Goal: Use online tool/utility

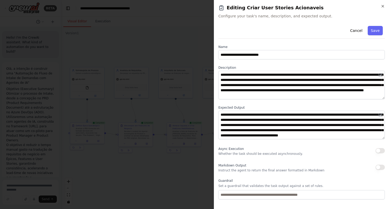
scroll to position [5, 0]
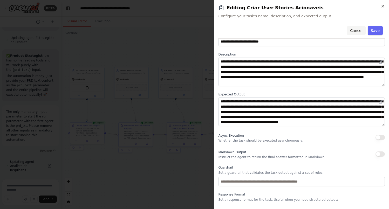
click at [360, 31] on button "Cancel" at bounding box center [356, 30] width 18 height 9
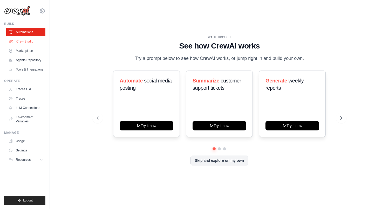
click at [25, 41] on link "Crew Studio" at bounding box center [26, 41] width 39 height 8
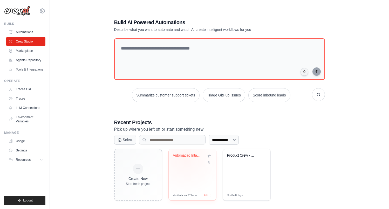
click at [184, 157] on div "Automacao Intake PRD para Azure Dev..." at bounding box center [188, 155] width 31 height 5
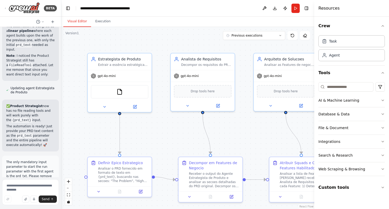
scroll to position [5620, 0]
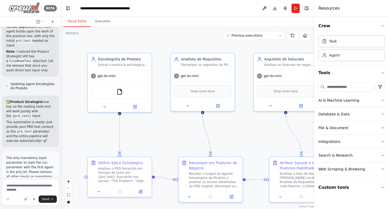
click at [6, 8] on icon at bounding box center [5, 8] width 4 height 2
